Goal: Check status: Check status

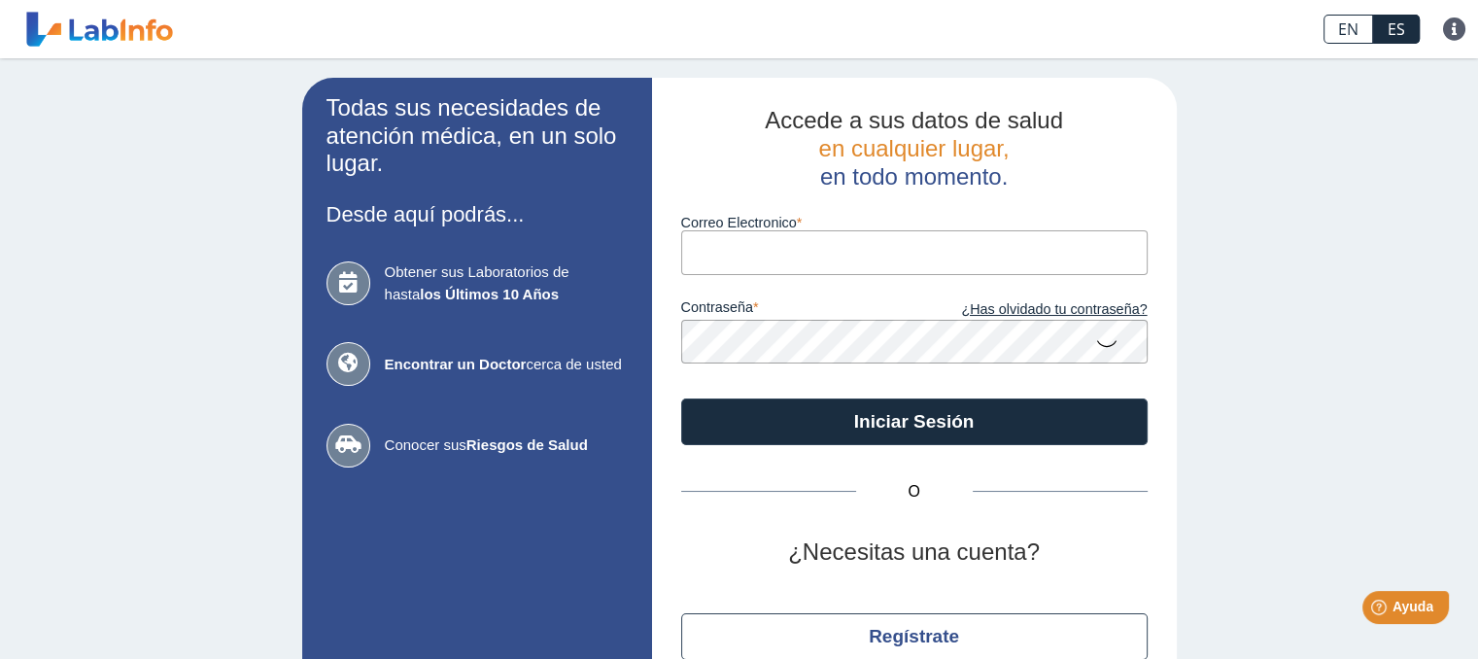
click at [711, 260] on input "Correo Electronico" at bounding box center [914, 252] width 466 height 44
type input "[EMAIL_ADDRESS][DOMAIN_NAME]"
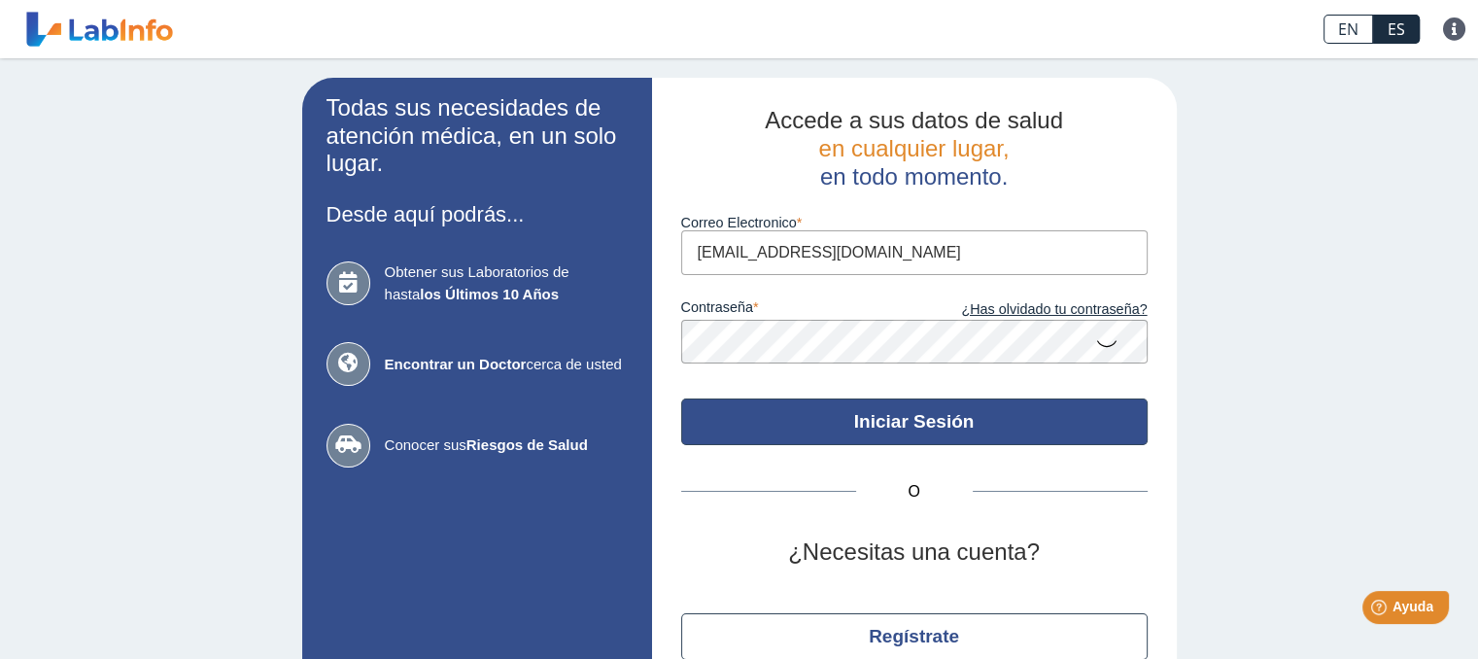
click at [911, 429] on button "Iniciar Sesión" at bounding box center [914, 421] width 466 height 47
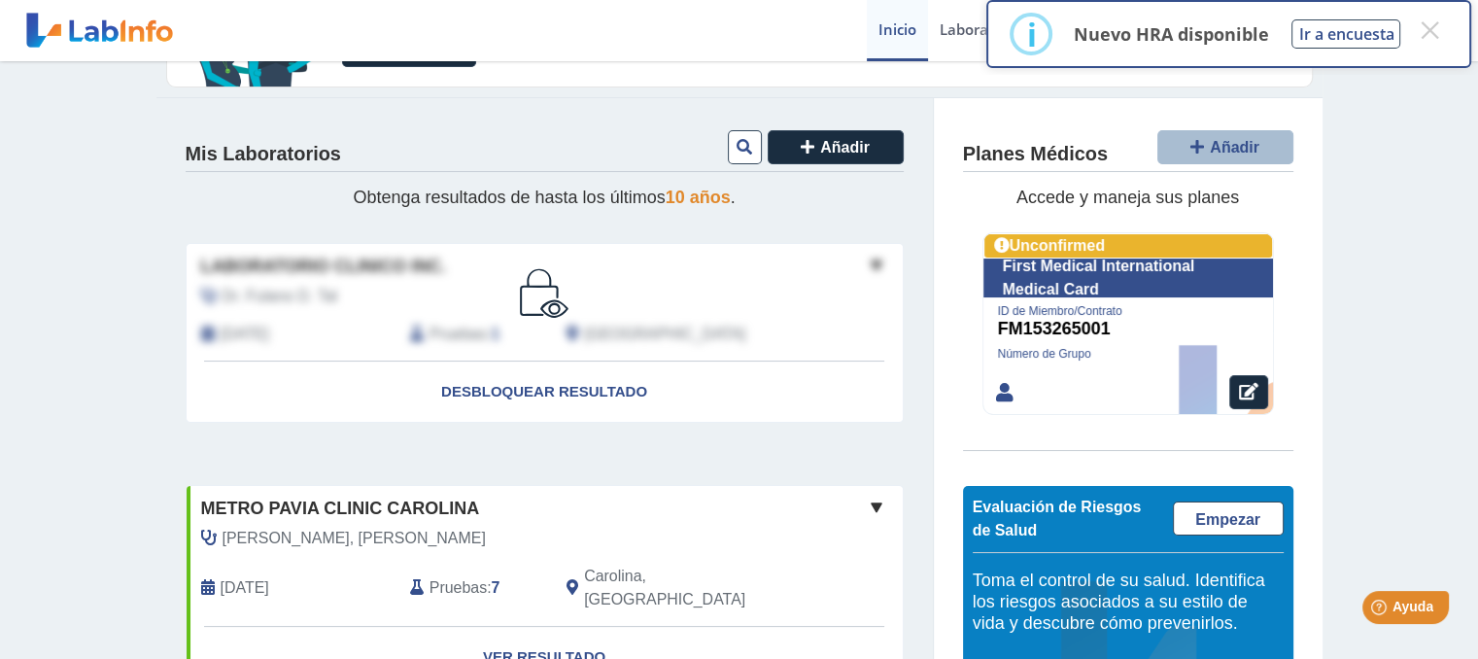
scroll to position [194, 0]
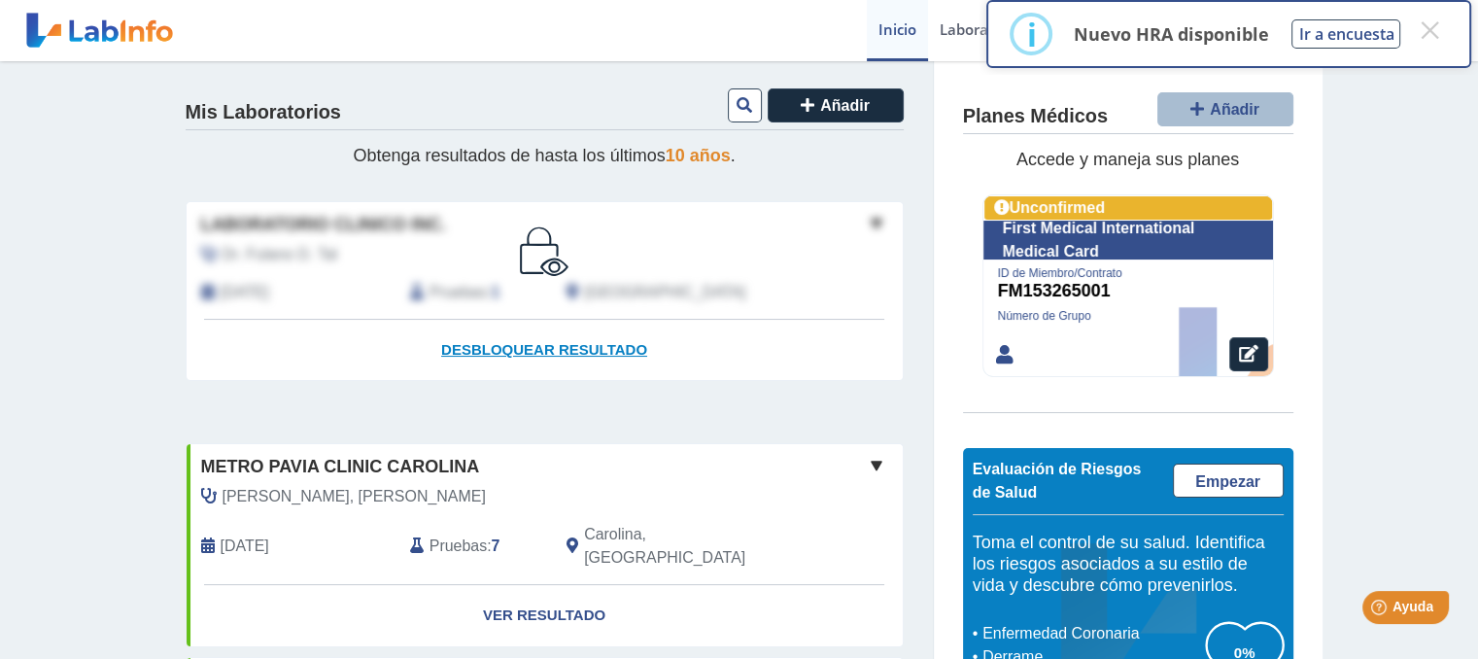
click at [533, 348] on span "Desbloquear resultado" at bounding box center [544, 349] width 206 height 17
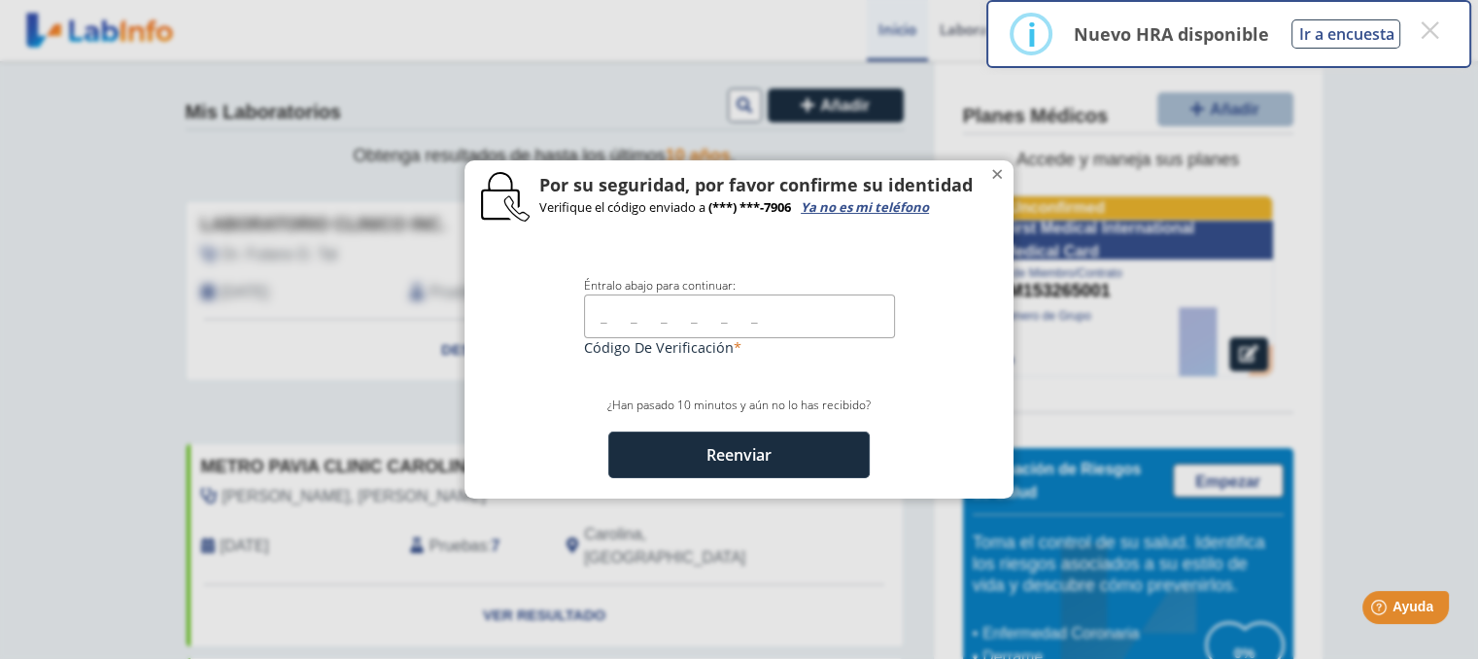
click at [595, 312] on input "text" at bounding box center [739, 316] width 311 height 44
type input "158197"
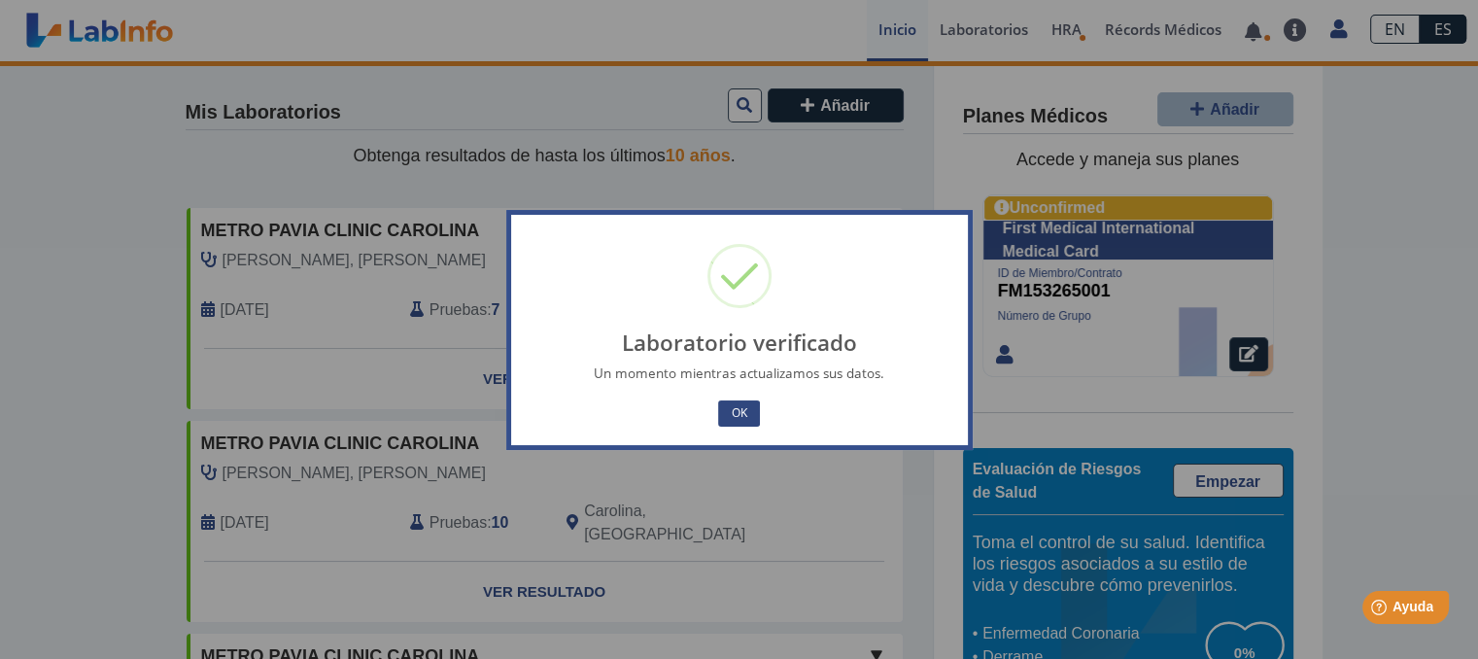
click at [746, 420] on button "OK" at bounding box center [738, 413] width 41 height 26
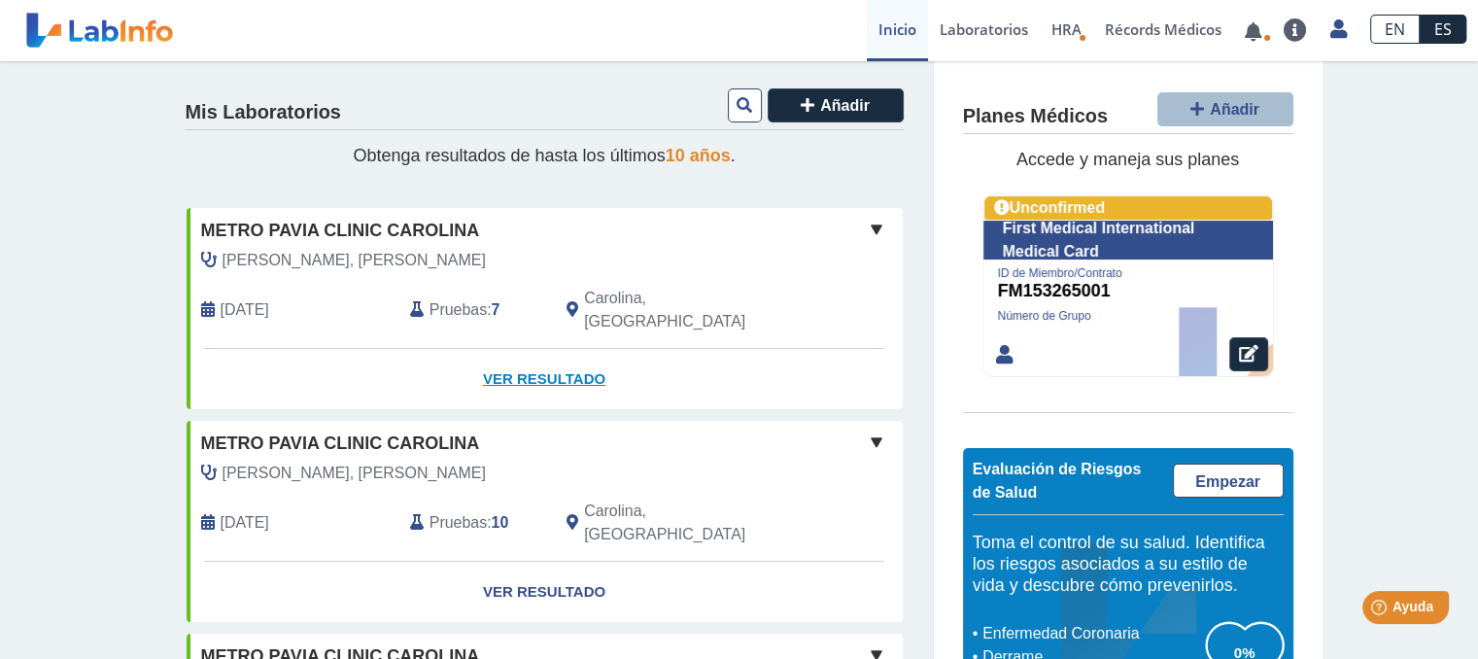
click at [515, 351] on link "Ver Resultado" at bounding box center [545, 379] width 716 height 61
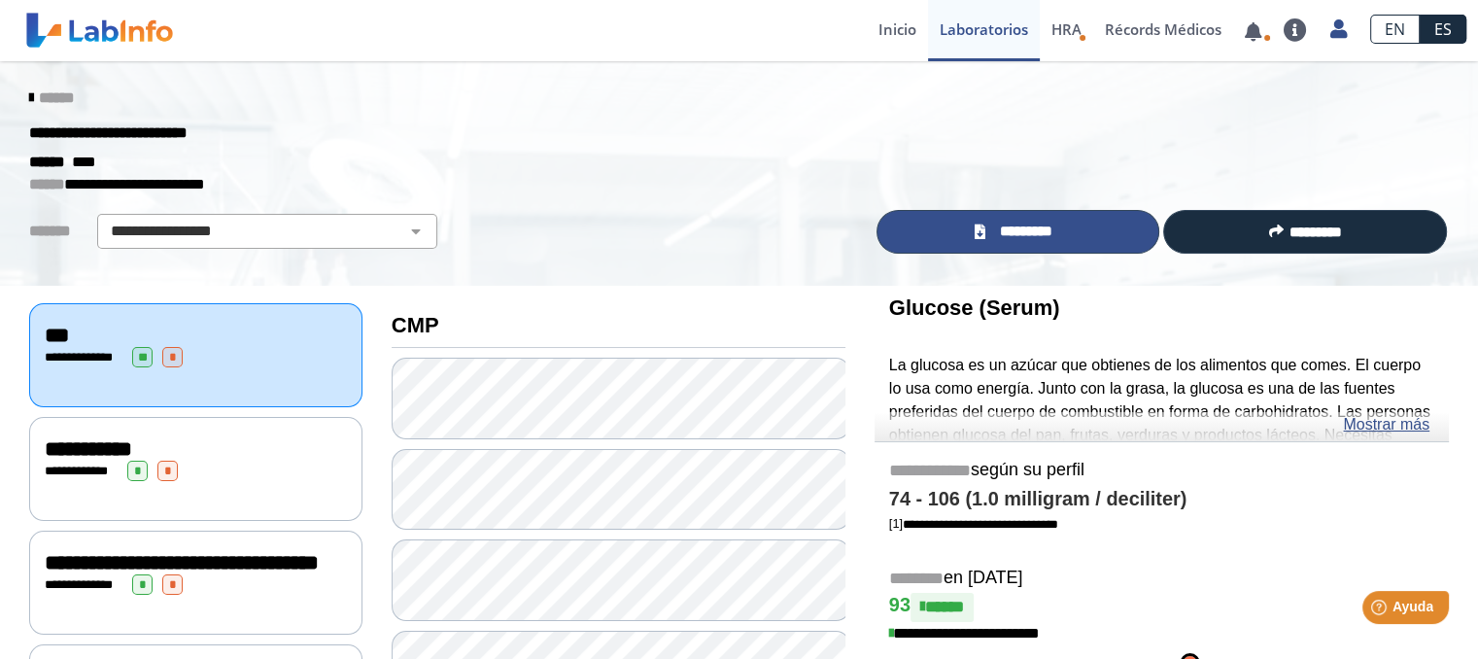
click at [967, 230] on link "*********" at bounding box center [1018, 232] width 284 height 44
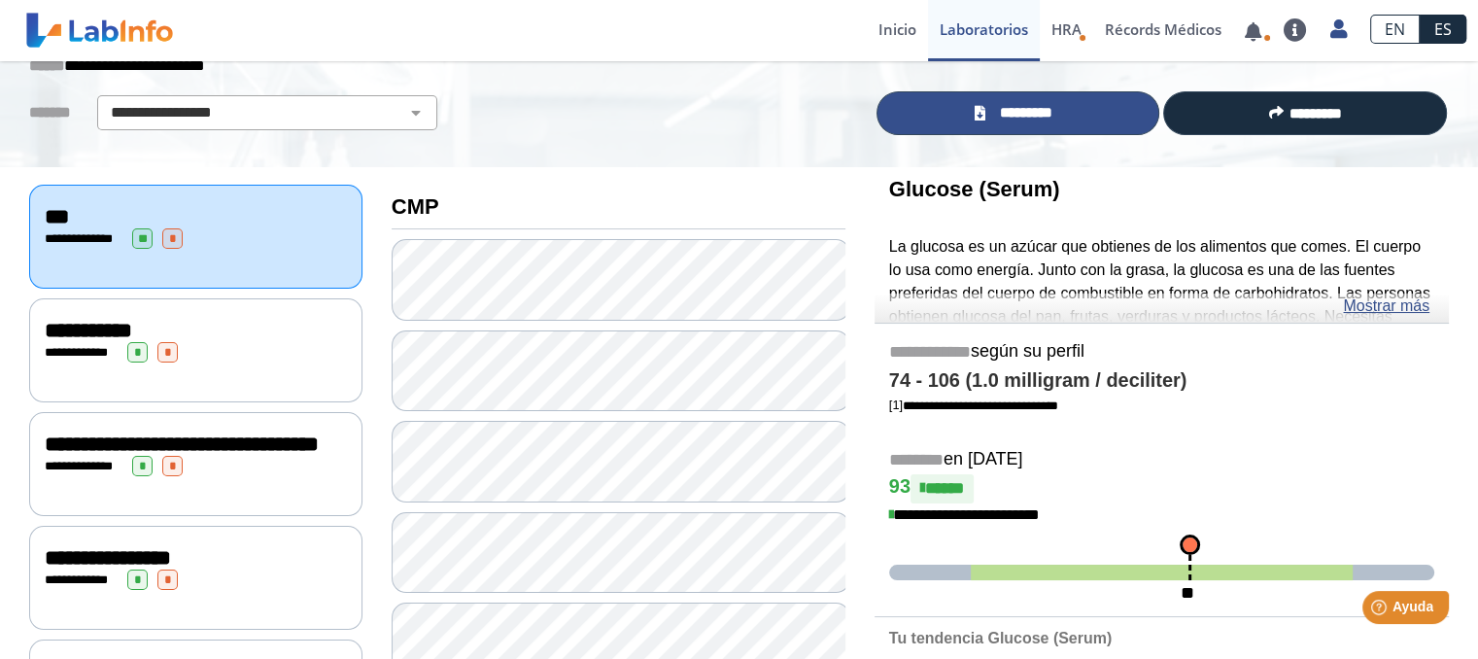
scroll to position [194, 0]
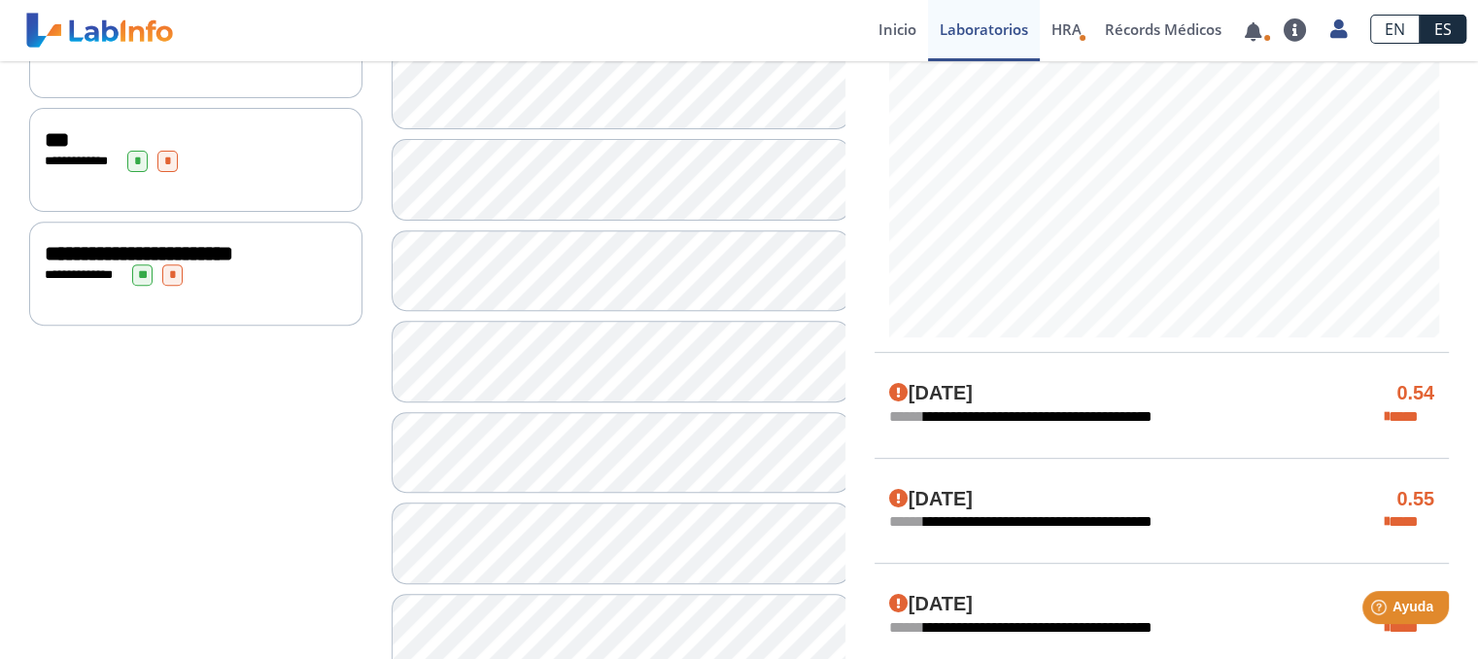
scroll to position [777, 0]
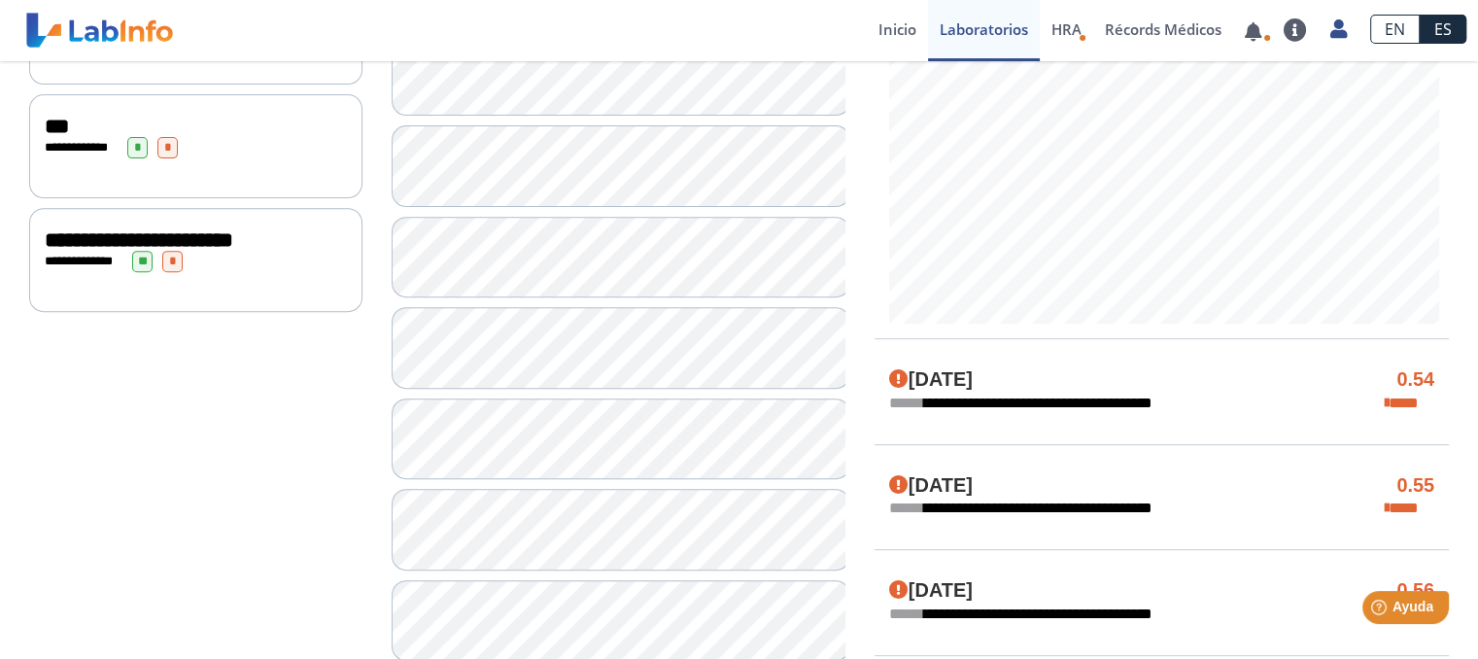
click at [256, 277] on div "**********" at bounding box center [195, 260] width 333 height 104
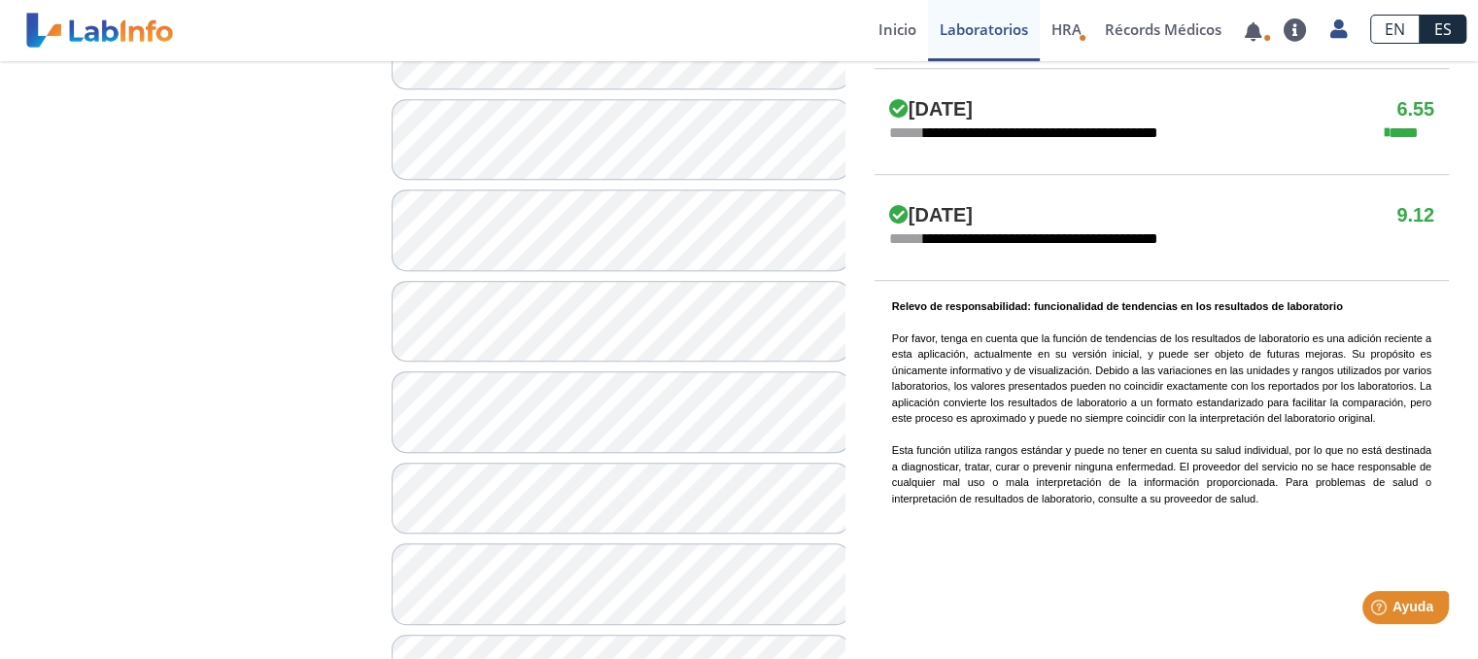
scroll to position [1263, 0]
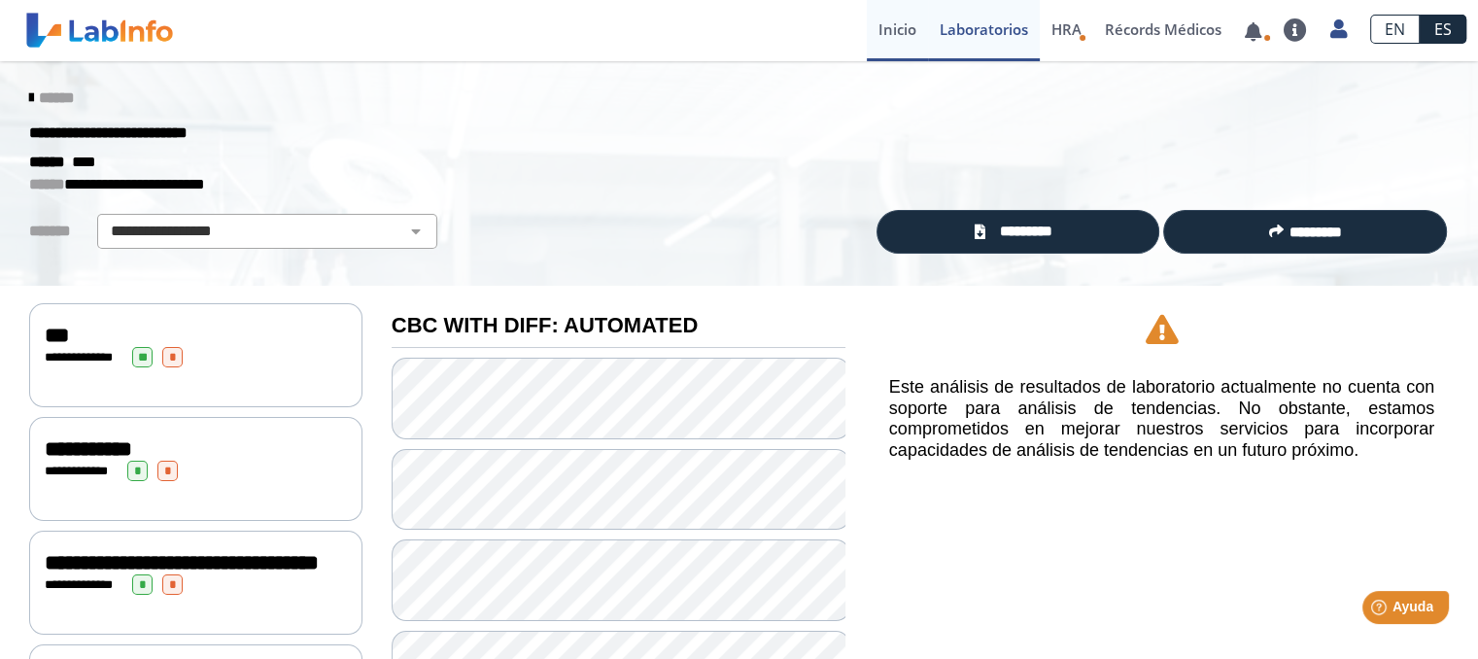
click at [901, 36] on link "Inicio" at bounding box center [897, 30] width 61 height 61
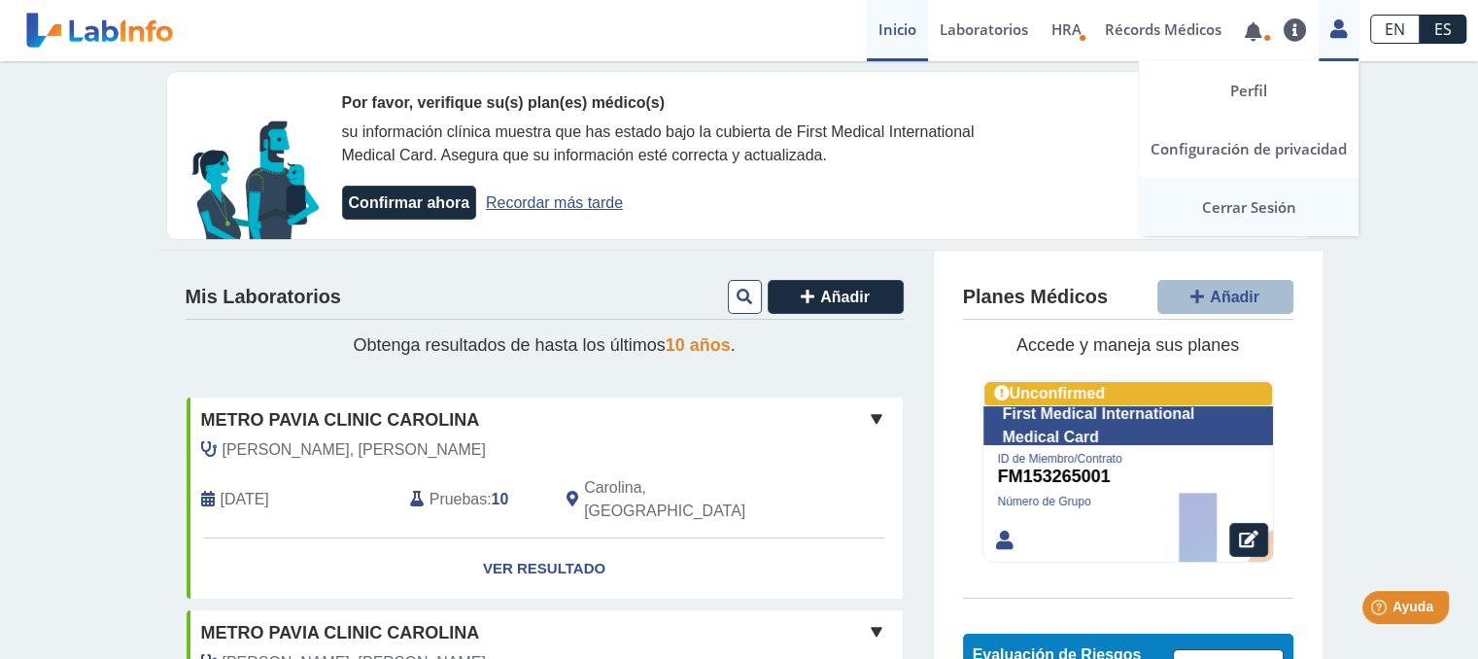
click at [1221, 203] on link "Cerrar Sesión" at bounding box center [1249, 207] width 220 height 58
